Goal: Information Seeking & Learning: Learn about a topic

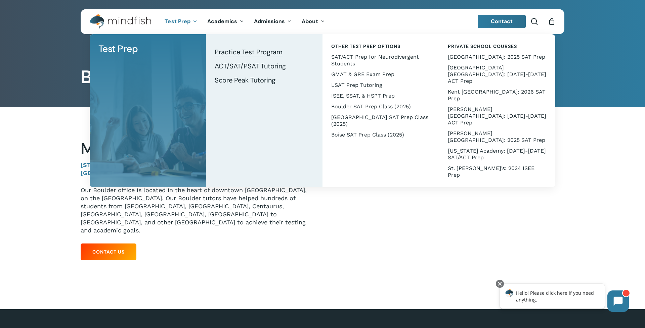
click at [231, 54] on span "Practice Test Program" at bounding box center [249, 52] width 68 height 9
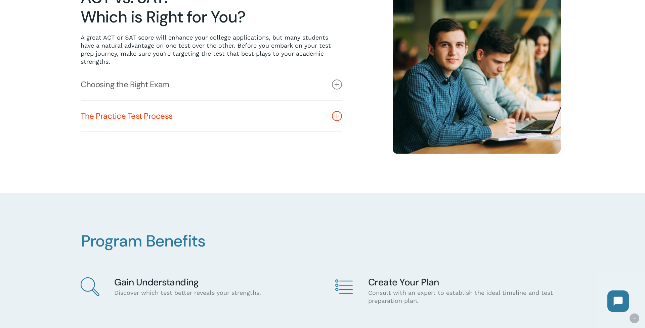
scroll to position [234, 0]
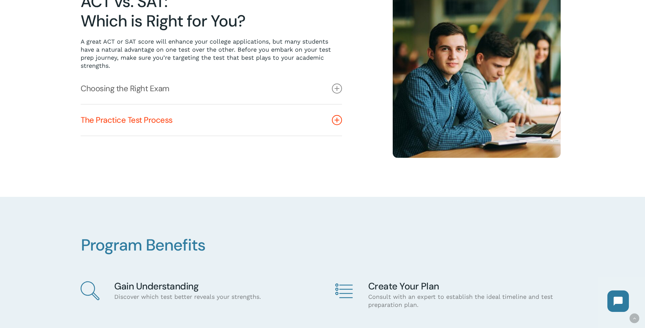
click at [335, 122] on icon at bounding box center [337, 120] width 10 height 10
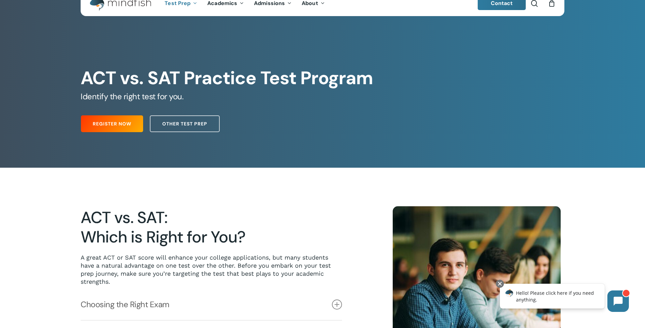
scroll to position [0, 0]
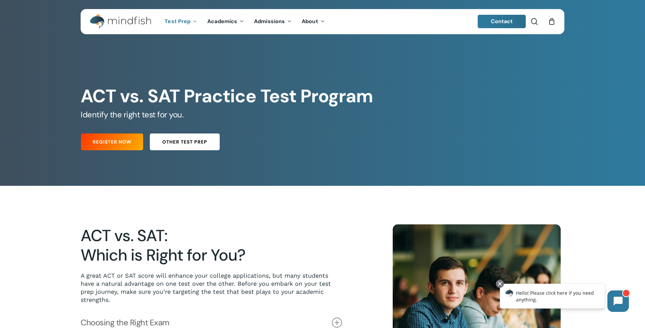
click at [184, 141] on span "Other Test Prep" at bounding box center [184, 142] width 45 height 7
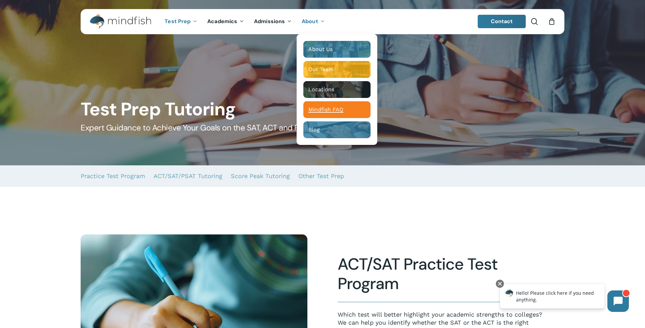
click at [329, 112] on span "Mindfish FAQ" at bounding box center [325, 109] width 35 height 6
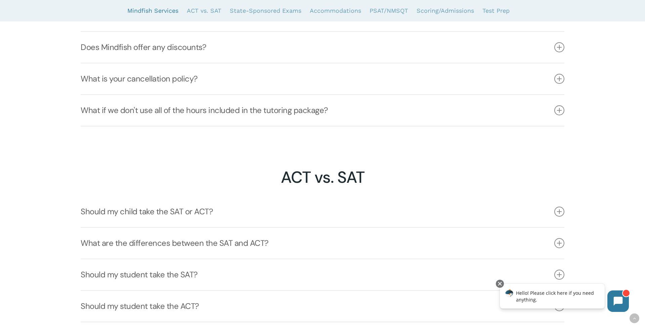
scroll to position [670, 0]
click at [297, 110] on link "What if we don't use all of the hours included in the tutoring package?" at bounding box center [322, 110] width 483 height 31
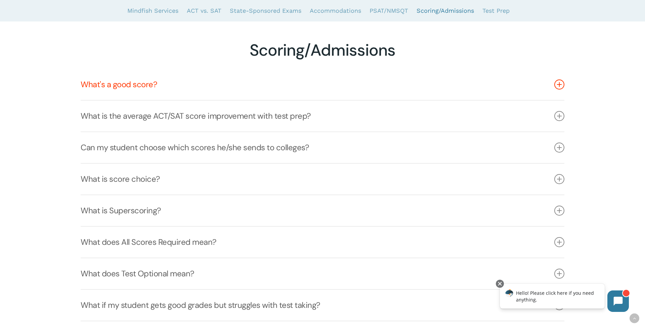
scroll to position [1814, 0]
click at [127, 84] on link "What's a good score?" at bounding box center [322, 83] width 483 height 31
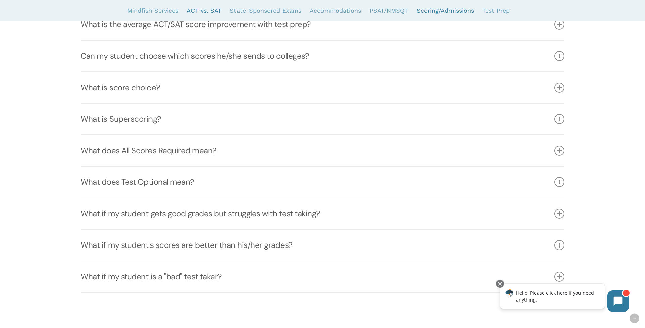
scroll to position [2027, 0]
